Goal: Information Seeking & Learning: Find specific fact

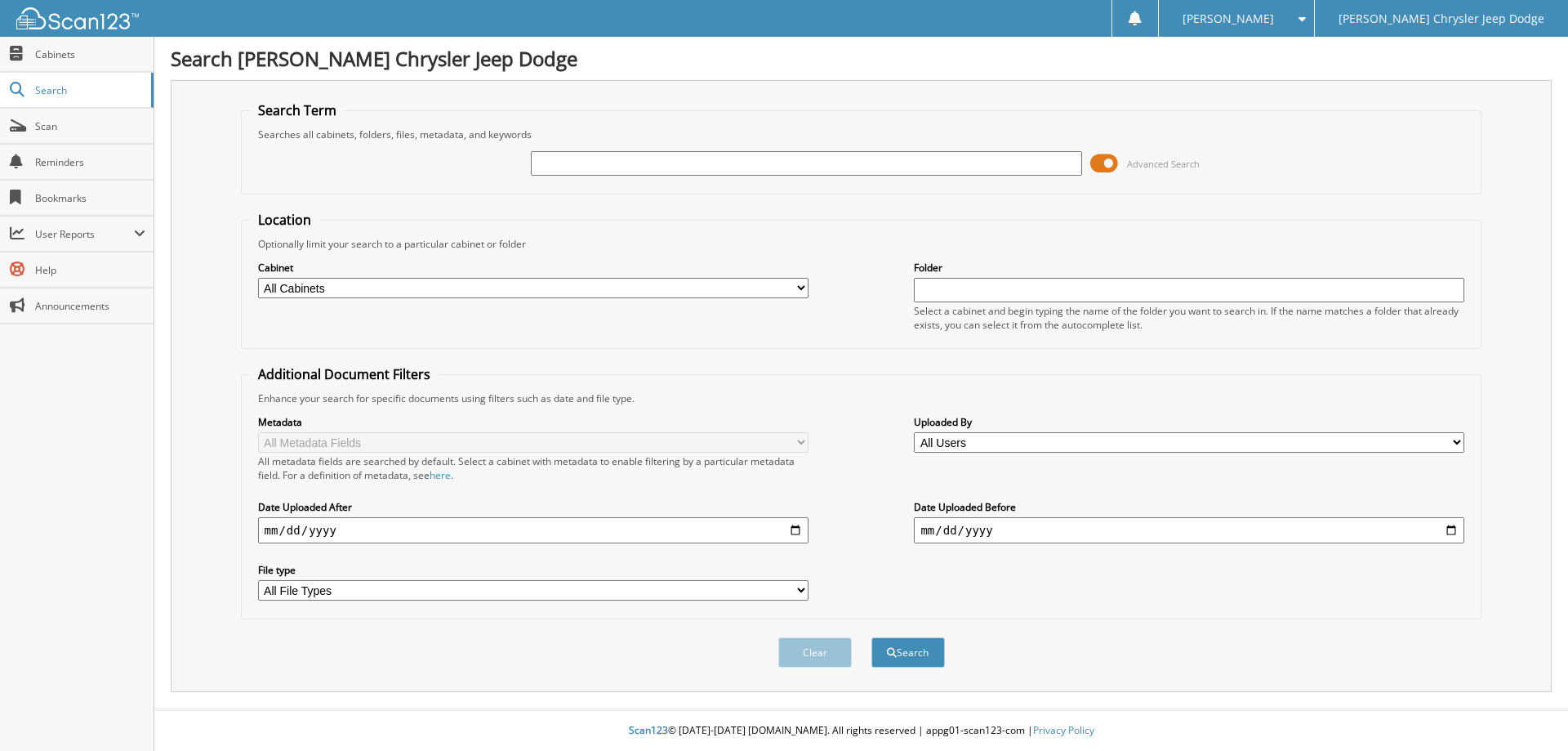
click at [574, 171] on input "text" at bounding box center [806, 163] width 550 height 24
type input "52220"
click at [872, 637] on button "Search" at bounding box center [909, 652] width 74 height 30
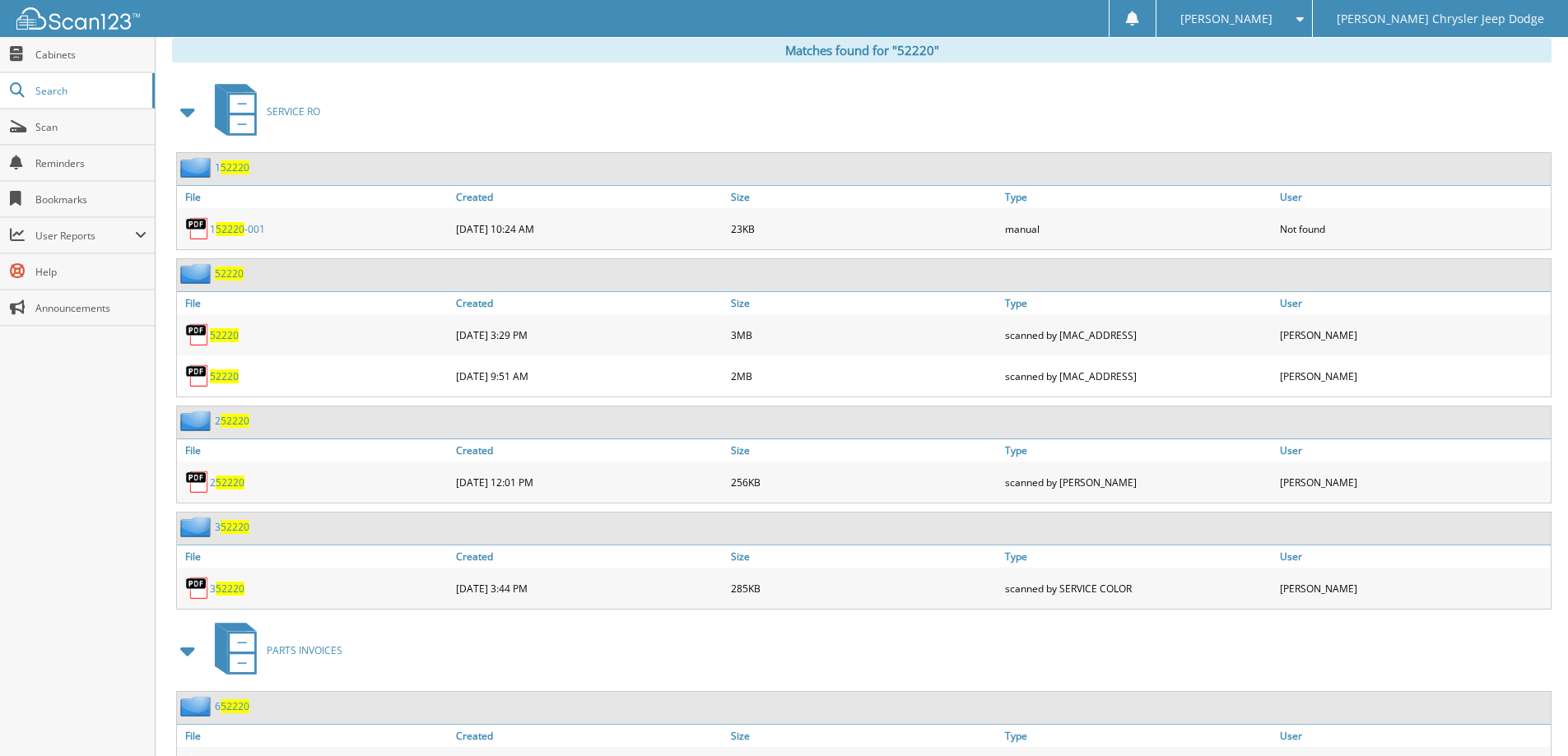
scroll to position [658, 0]
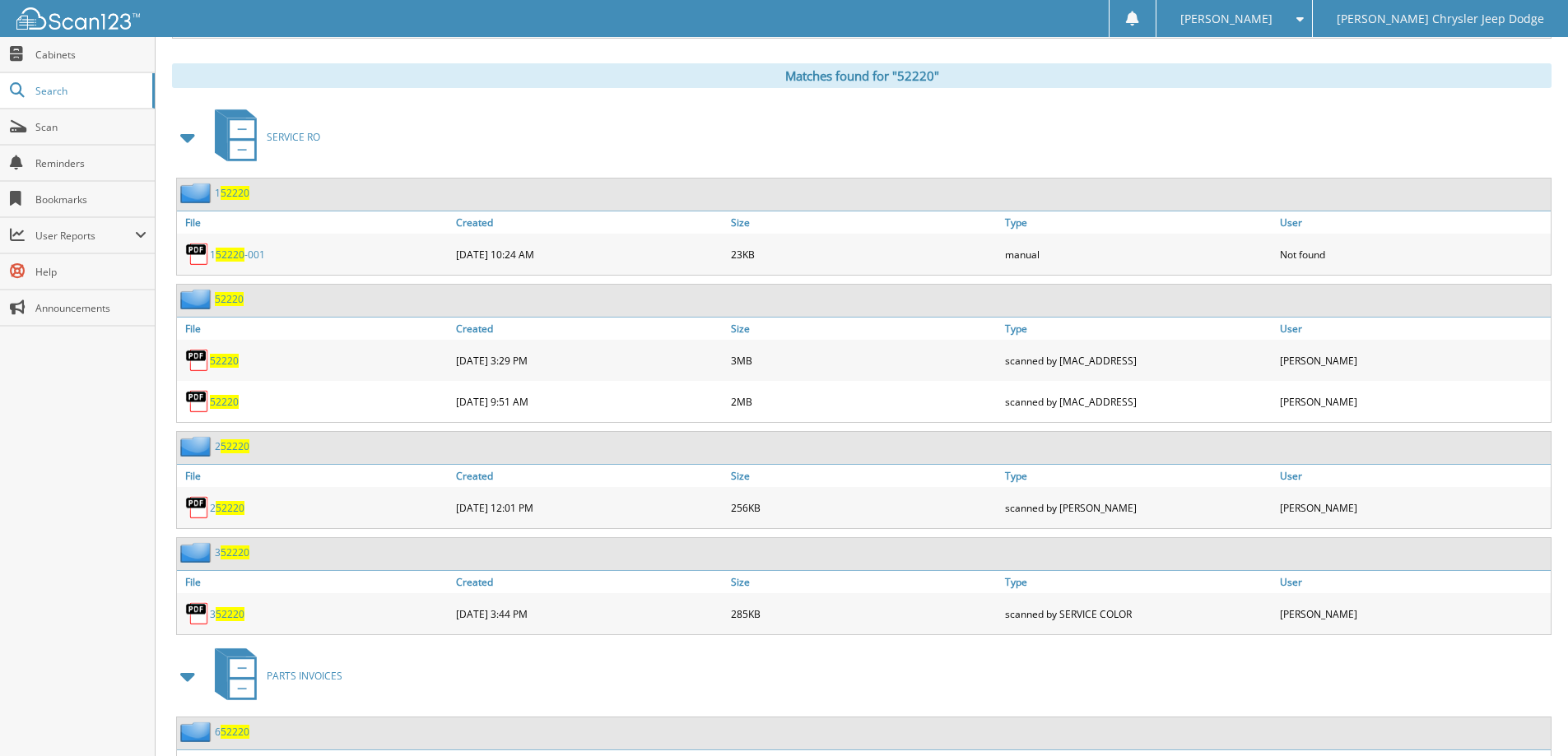
click at [220, 362] on span "52220" at bounding box center [224, 361] width 28 height 14
